Goal: Understand process/instructions: Learn how to perform a task or action

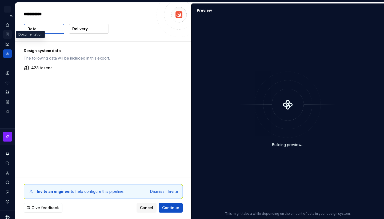
click at [6, 33] on icon "Documentation" at bounding box center [7, 34] width 5 height 5
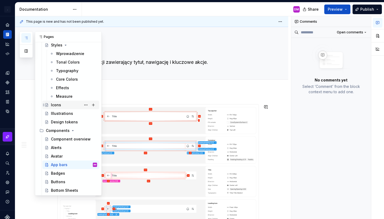
scroll to position [31, 0]
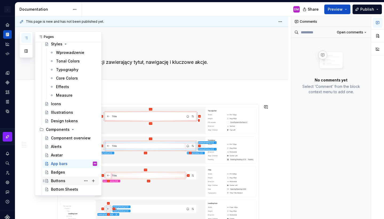
click at [61, 179] on div "Buttons" at bounding box center [58, 180] width 14 height 5
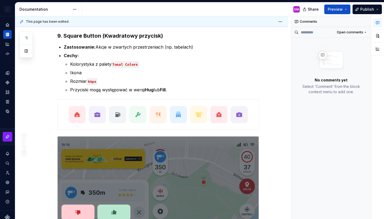
scroll to position [1925, 0]
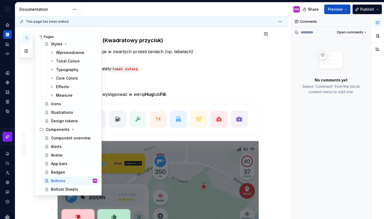
click at [26, 35] on button "button" at bounding box center [26, 38] width 10 height 10
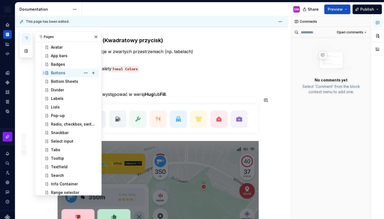
scroll to position [140, 0]
click at [65, 156] on div "Tooltip" at bounding box center [74, 157] width 46 height 7
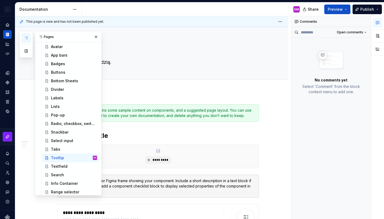
click at [154, 12] on div "DM" at bounding box center [193, 9] width 222 height 14
click at [150, 36] on div "Edit header" at bounding box center [149, 36] width 269 height 10
type textarea "*"
